Goal: Navigation & Orientation: Find specific page/section

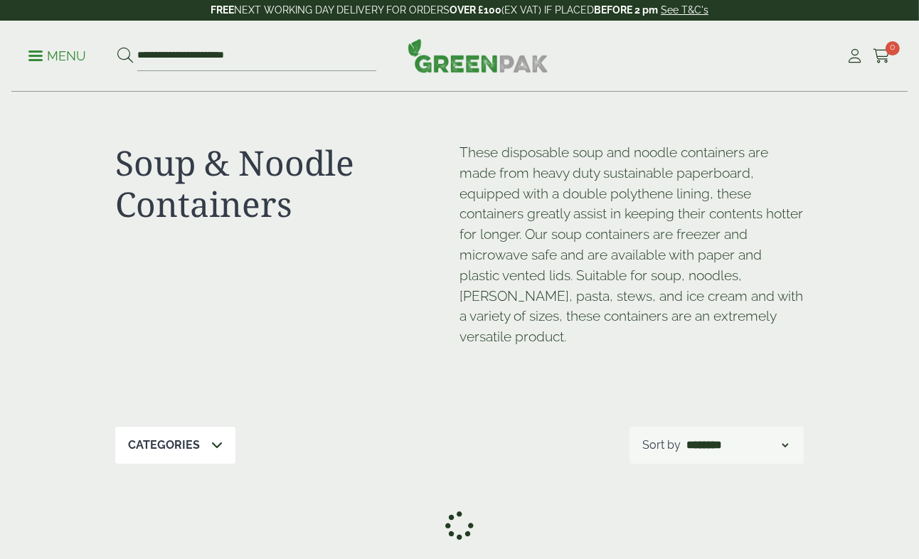
scroll to position [1933, 0]
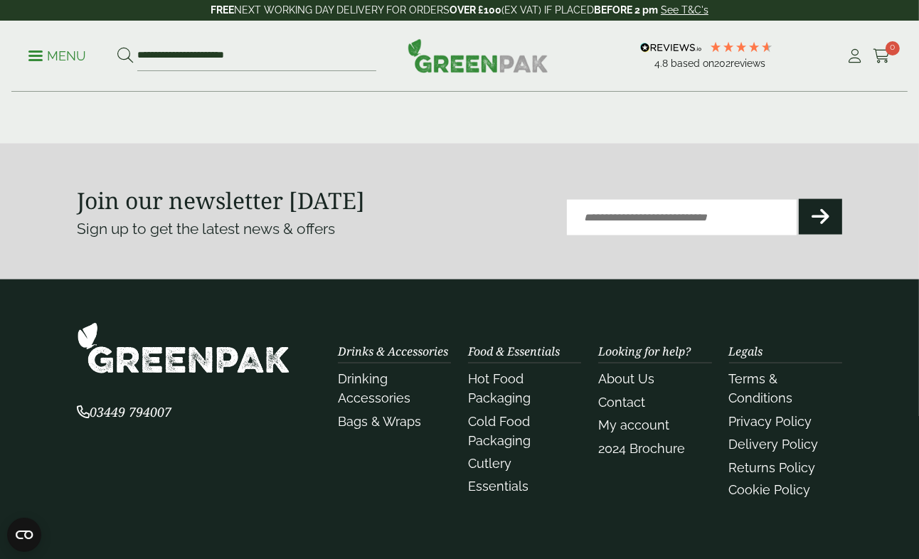
click at [45, 60] on p "Menu" at bounding box center [57, 56] width 58 height 17
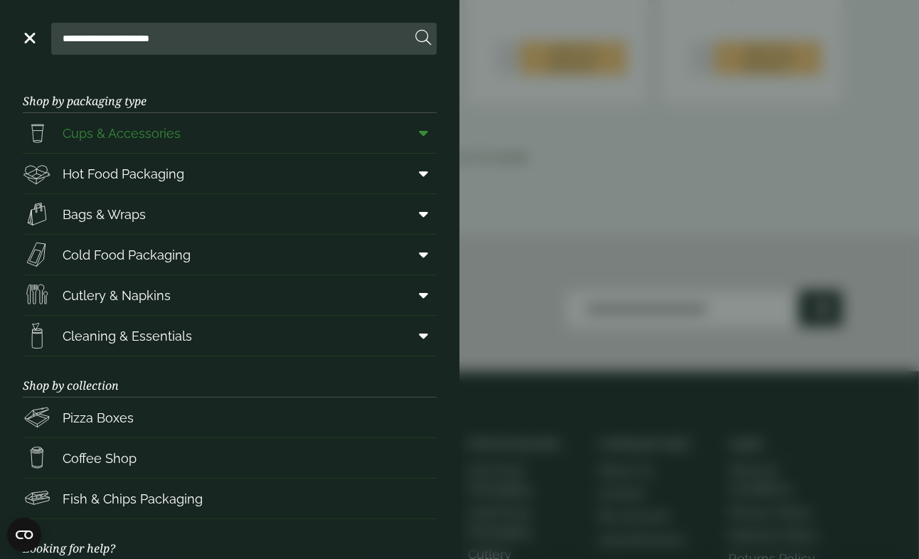
click at [423, 122] on span at bounding box center [421, 132] width 32 height 27
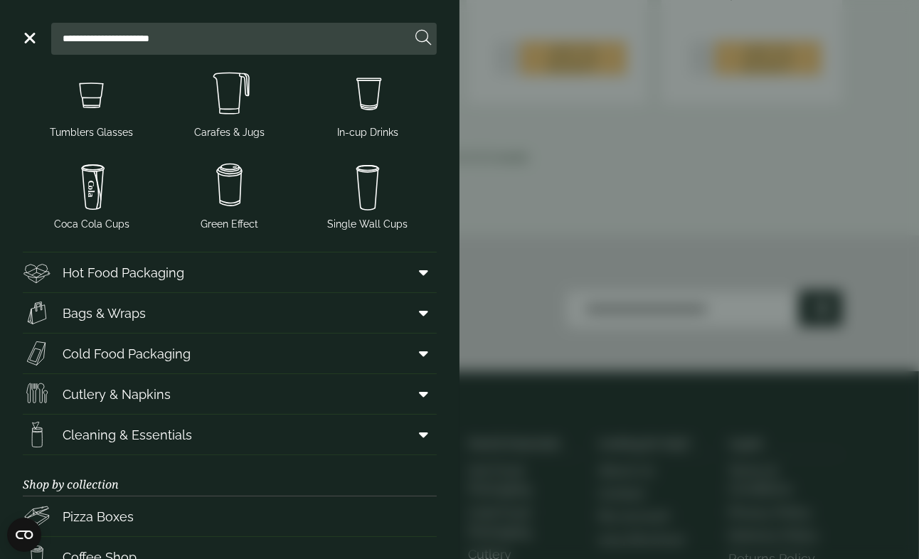
scroll to position [279, 0]
click at [422, 278] on icon at bounding box center [423, 273] width 9 height 14
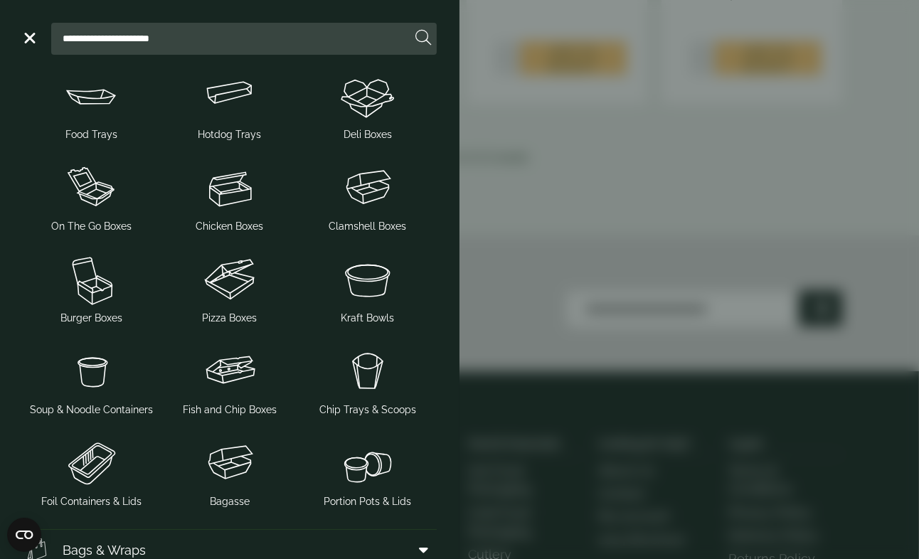
scroll to position [515, 0]
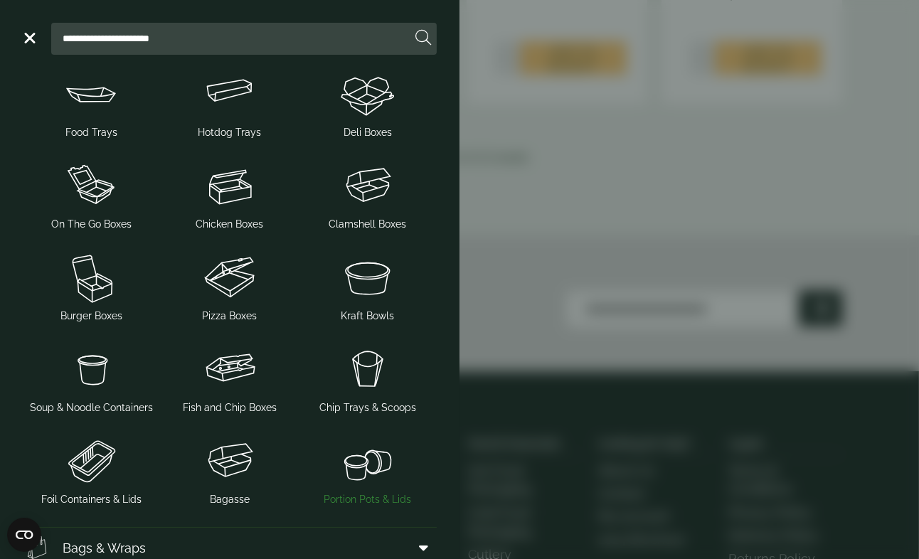
click at [363, 481] on img at bounding box center [367, 460] width 127 height 57
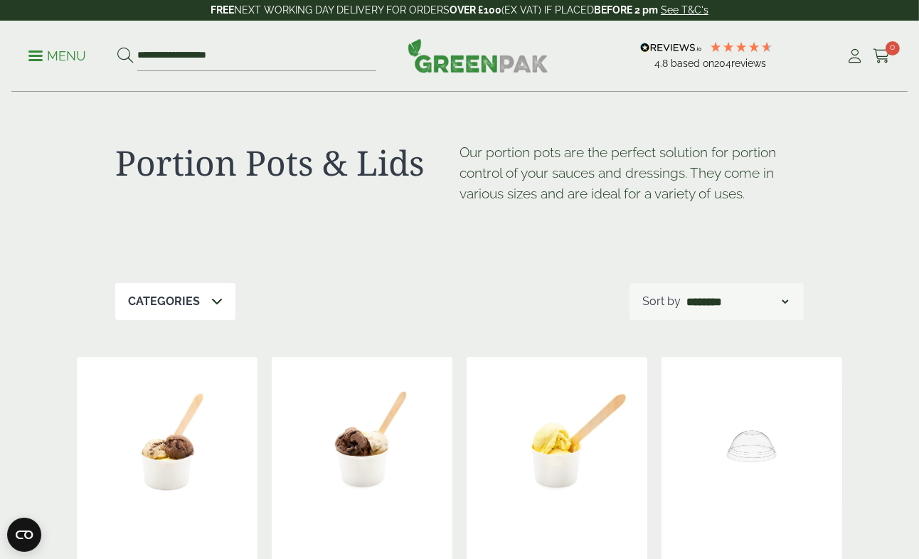
click at [48, 58] on p "Menu" at bounding box center [57, 56] width 58 height 17
click at [36, 59] on link "Menu" at bounding box center [57, 55] width 58 height 14
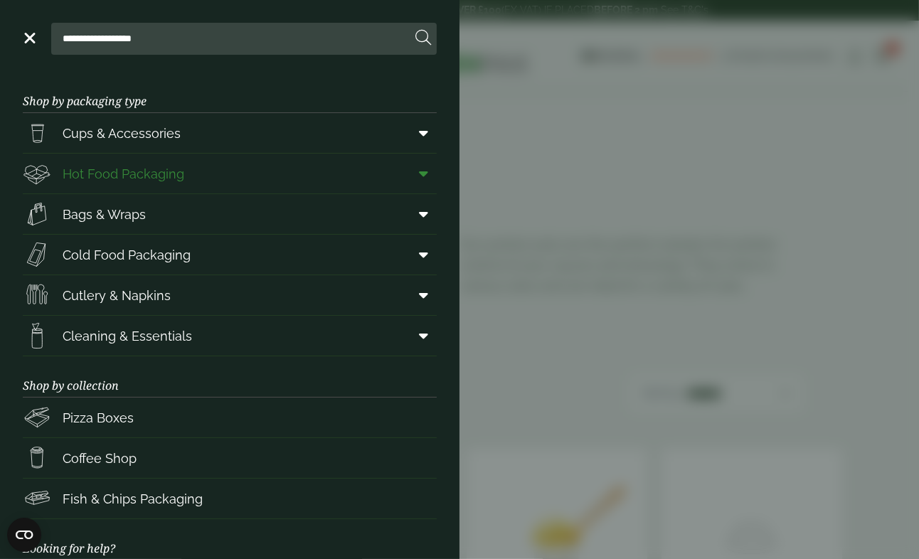
click at [416, 175] on span at bounding box center [421, 173] width 32 height 27
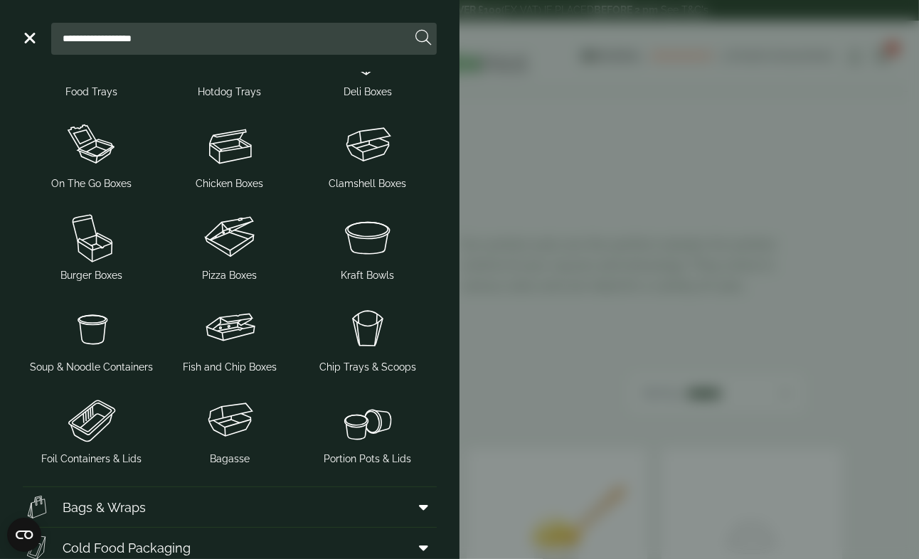
scroll to position [176, 0]
click at [105, 356] on img at bounding box center [91, 330] width 127 height 57
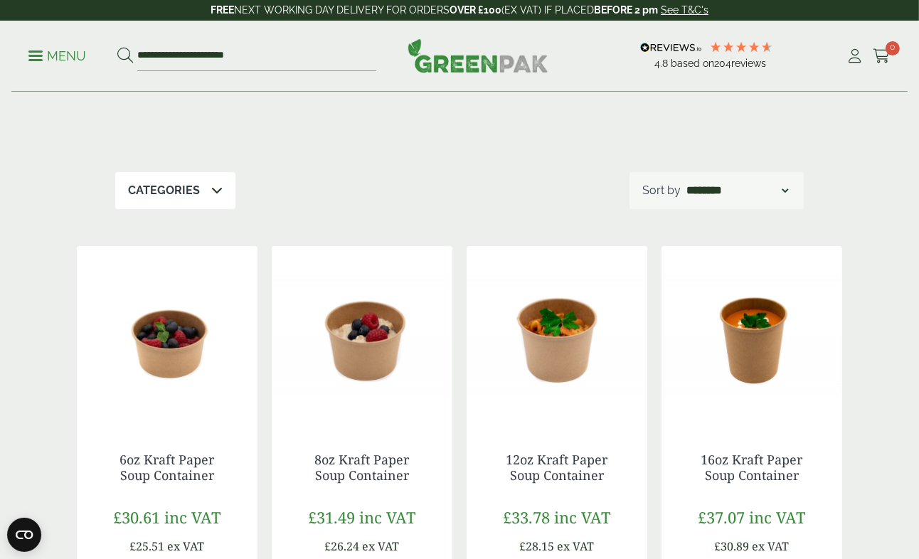
scroll to position [255, 0]
